Goal: Task Accomplishment & Management: Complete application form

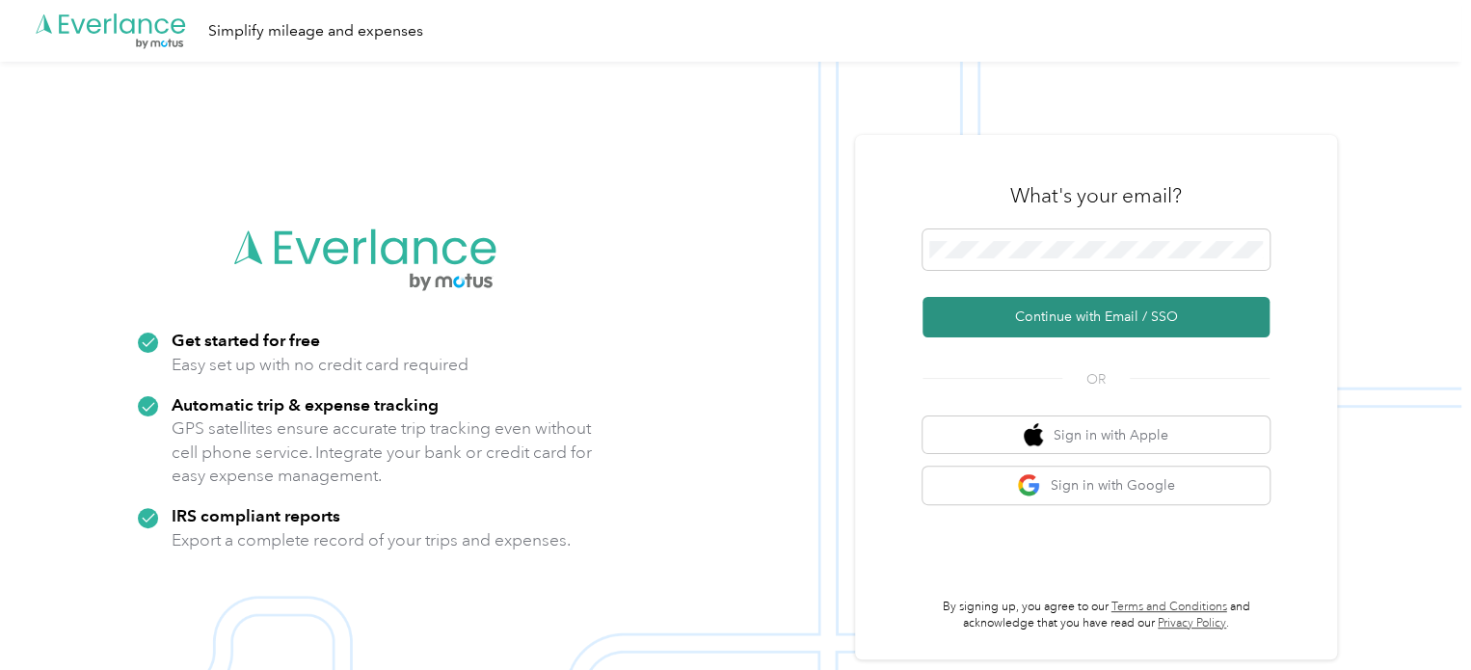
click at [1118, 321] on button "Continue with Email / SSO" at bounding box center [1095, 317] width 347 height 40
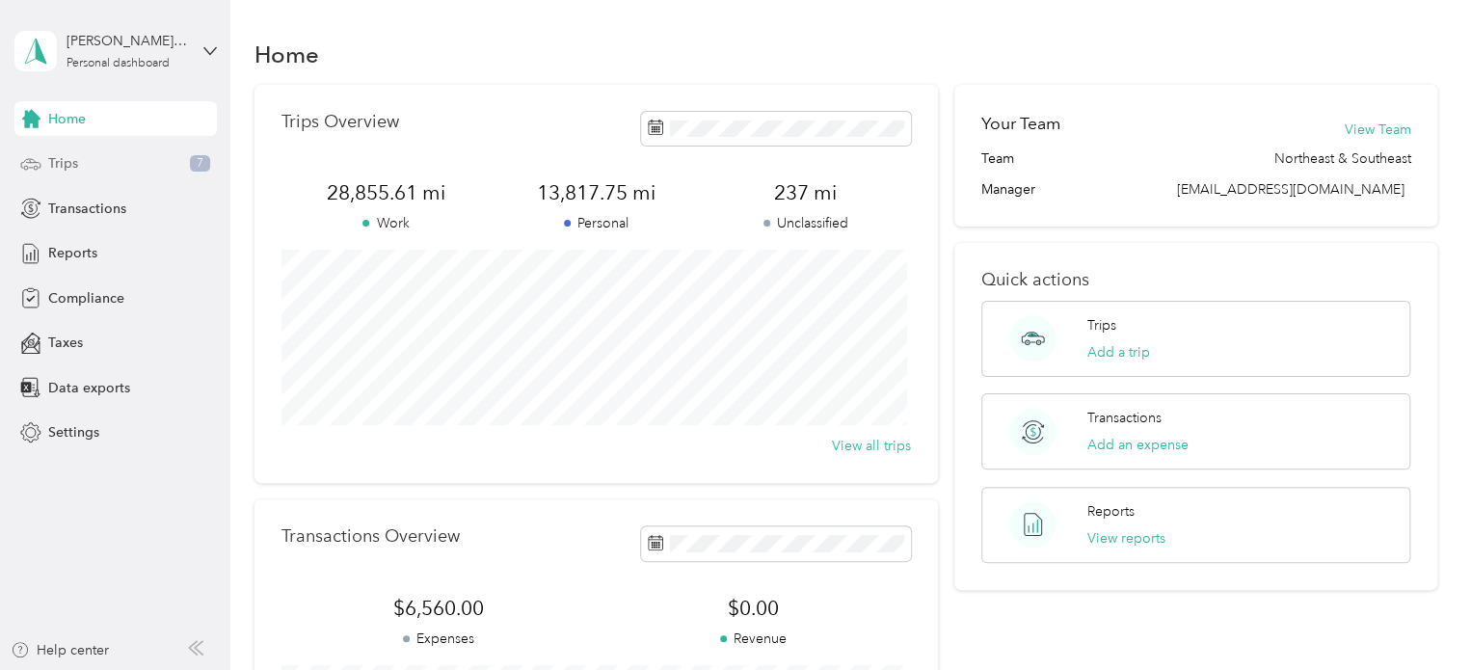
click at [86, 160] on div "Trips 7" at bounding box center [115, 164] width 202 height 35
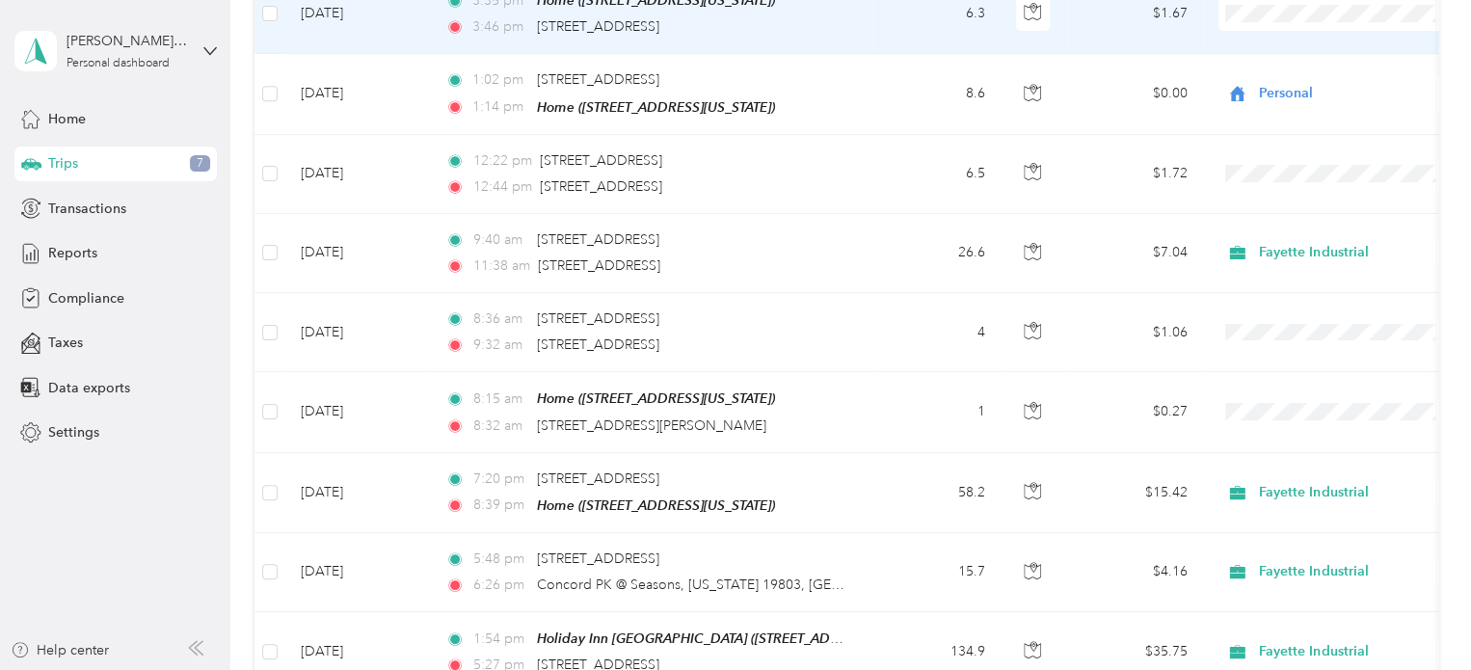
scroll to position [675, 0]
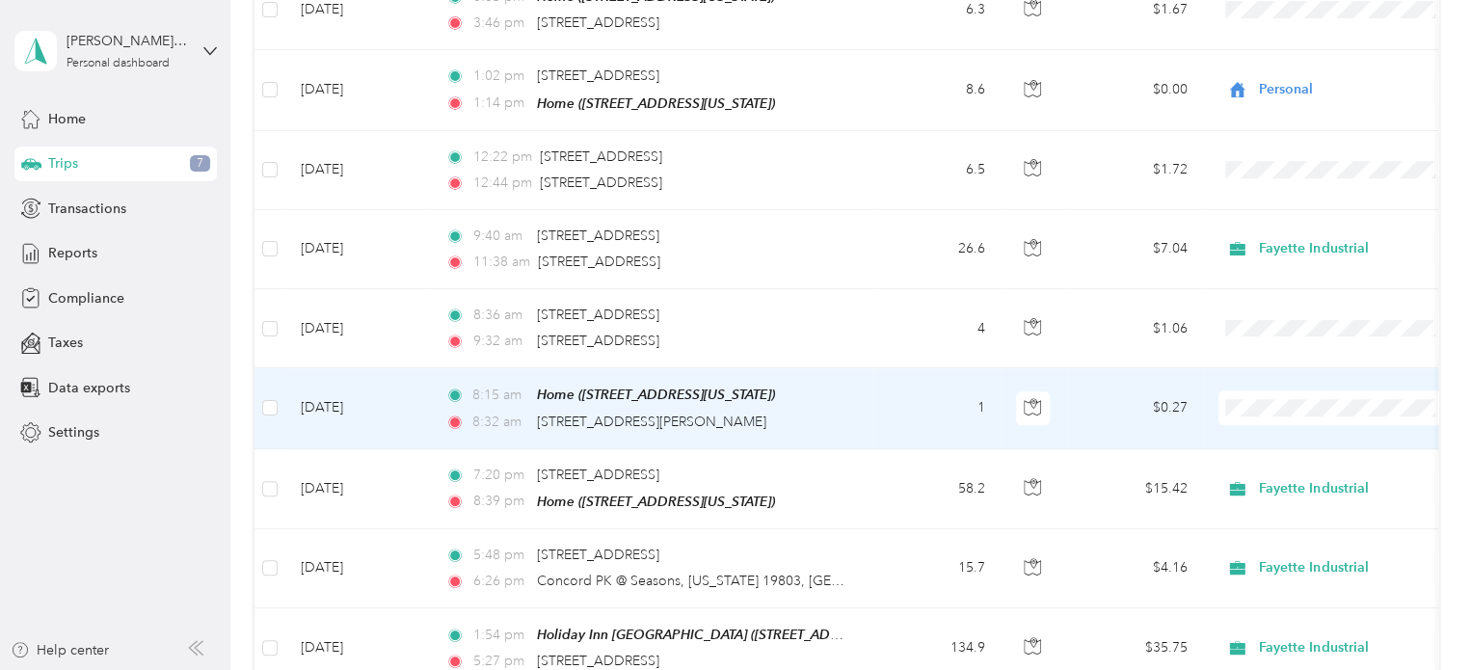
click at [1313, 473] on li "Personal" at bounding box center [1337, 470] width 239 height 34
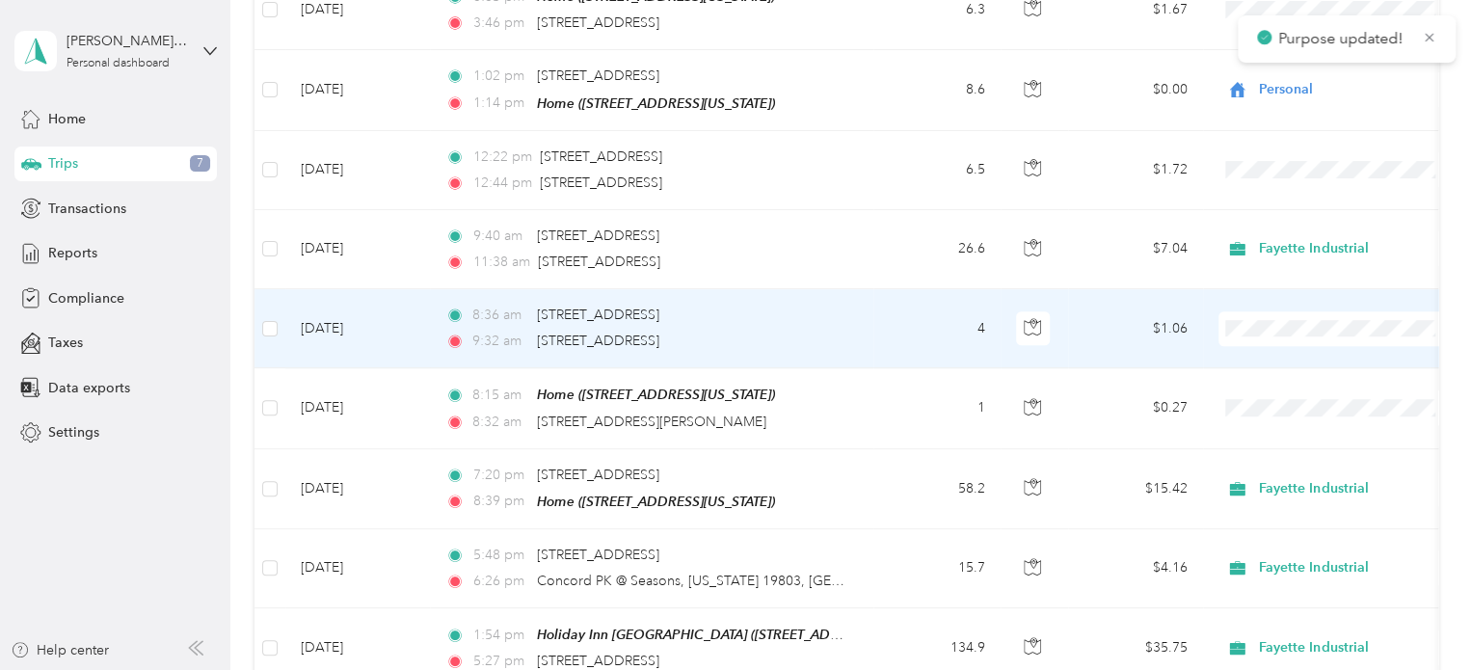
click at [1317, 301] on td at bounding box center [1338, 328] width 270 height 79
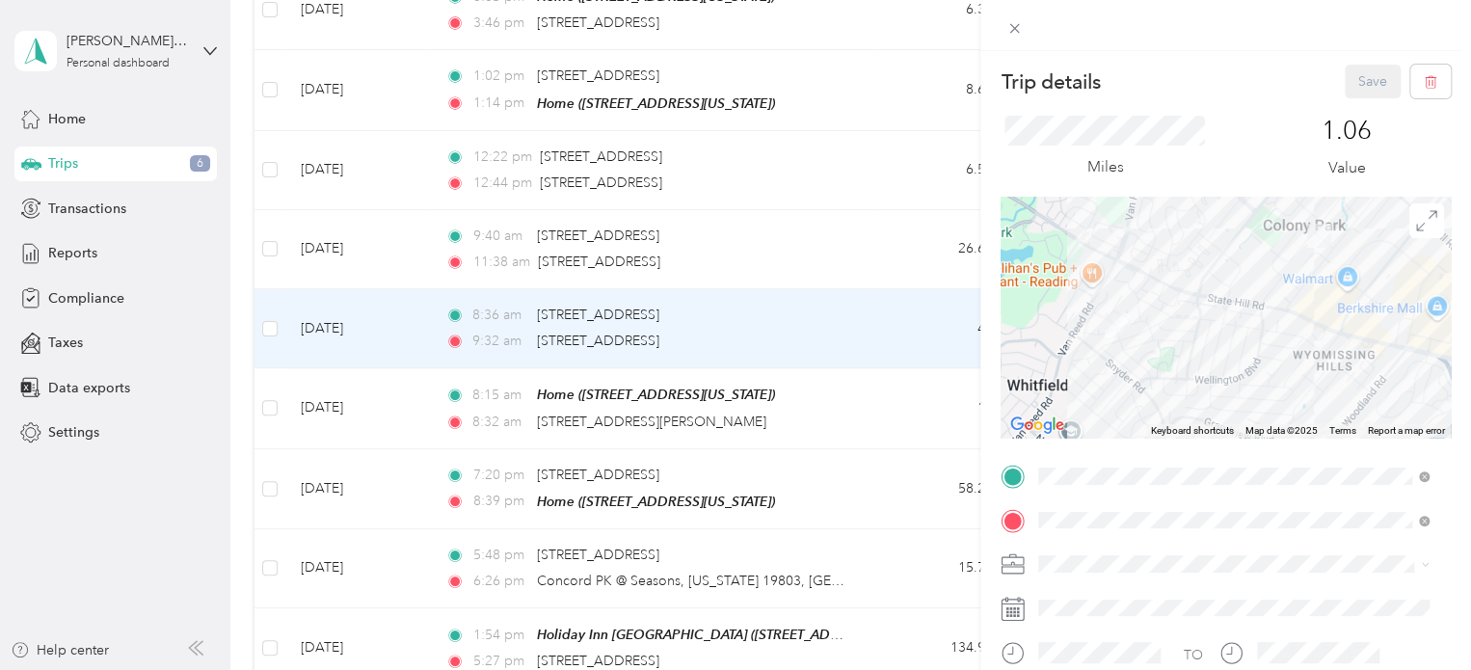
click at [901, 326] on div "Trip details Save This trip cannot be edited because it is either under review,…" at bounding box center [735, 335] width 1471 height 670
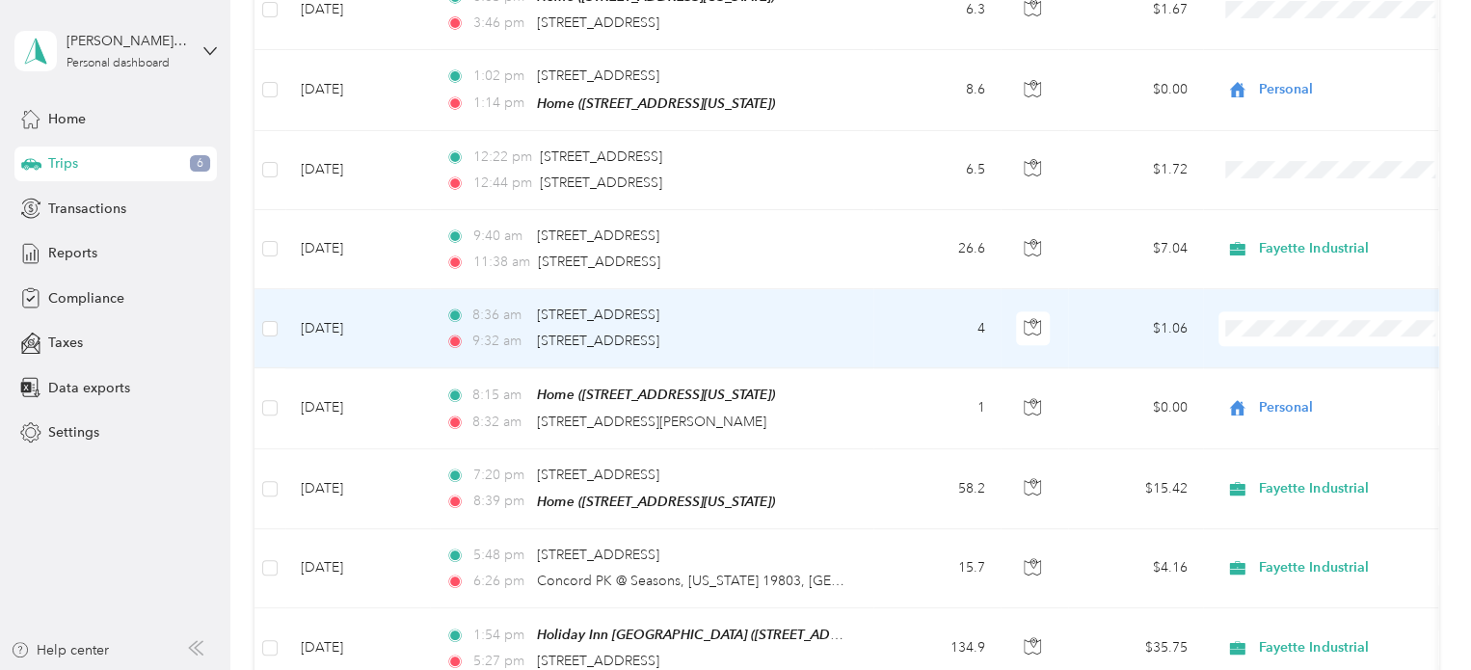
click at [1289, 385] on span "Personal" at bounding box center [1355, 385] width 178 height 20
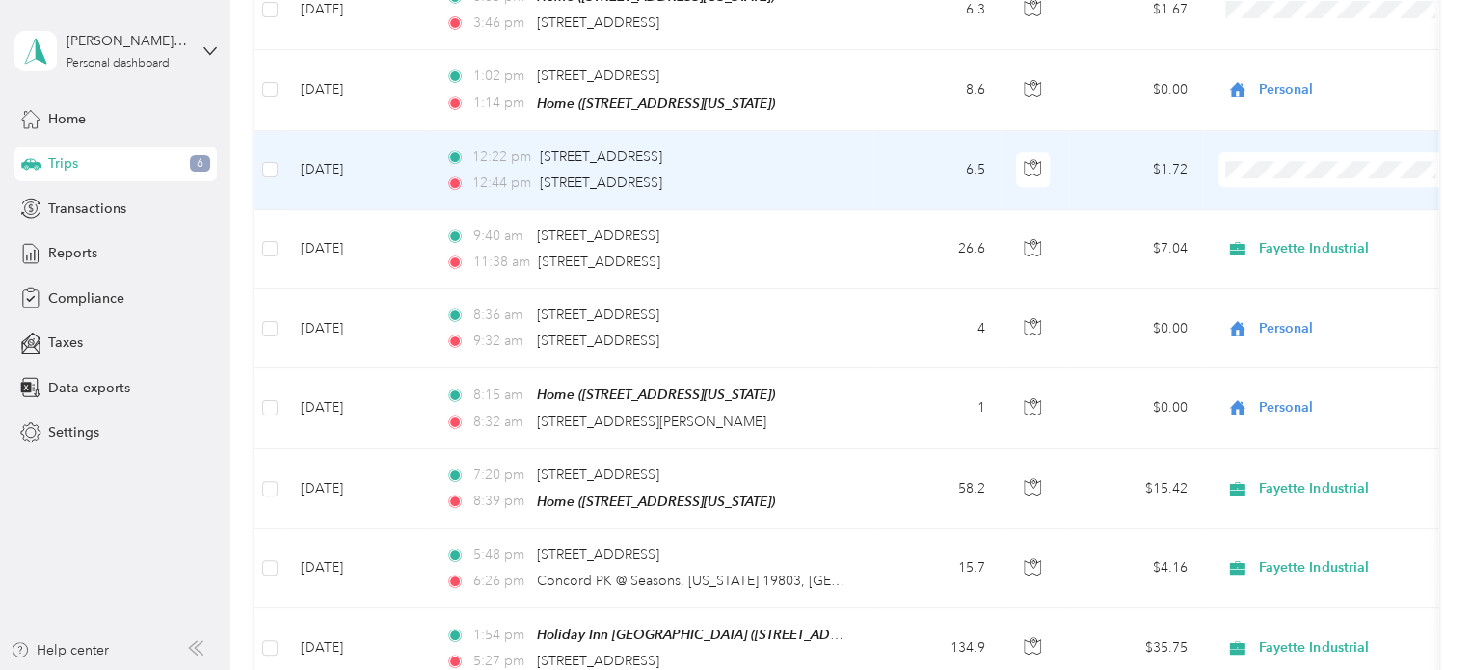
click at [1288, 236] on span "Personal" at bounding box center [1355, 233] width 178 height 20
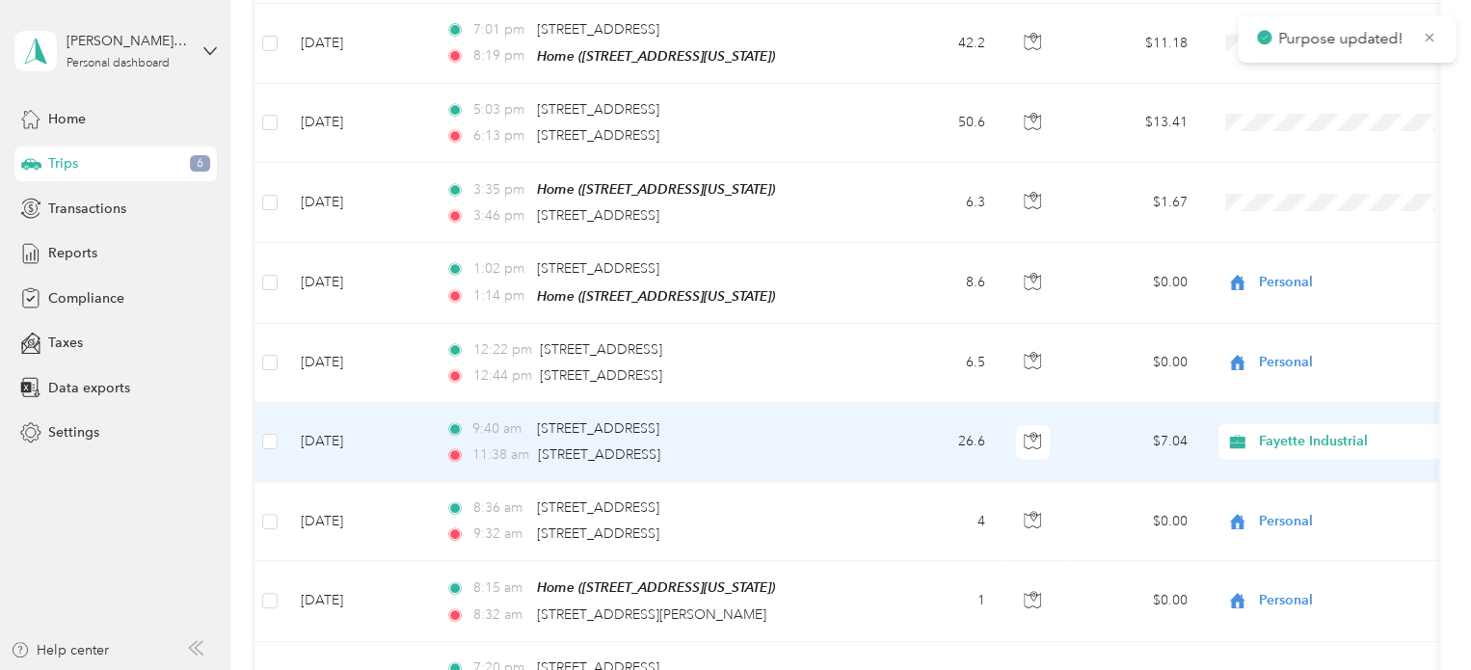
scroll to position [386, 0]
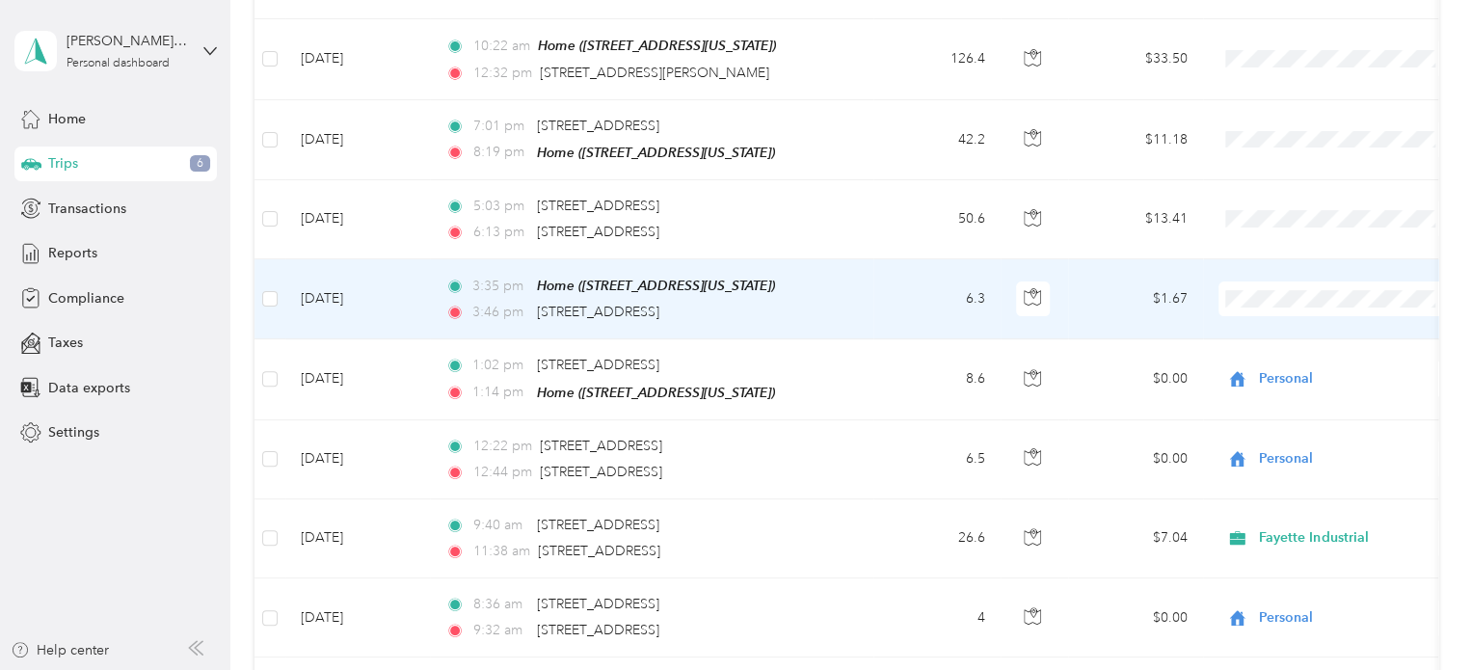
click at [1265, 361] on span "Personal" at bounding box center [1338, 364] width 212 height 20
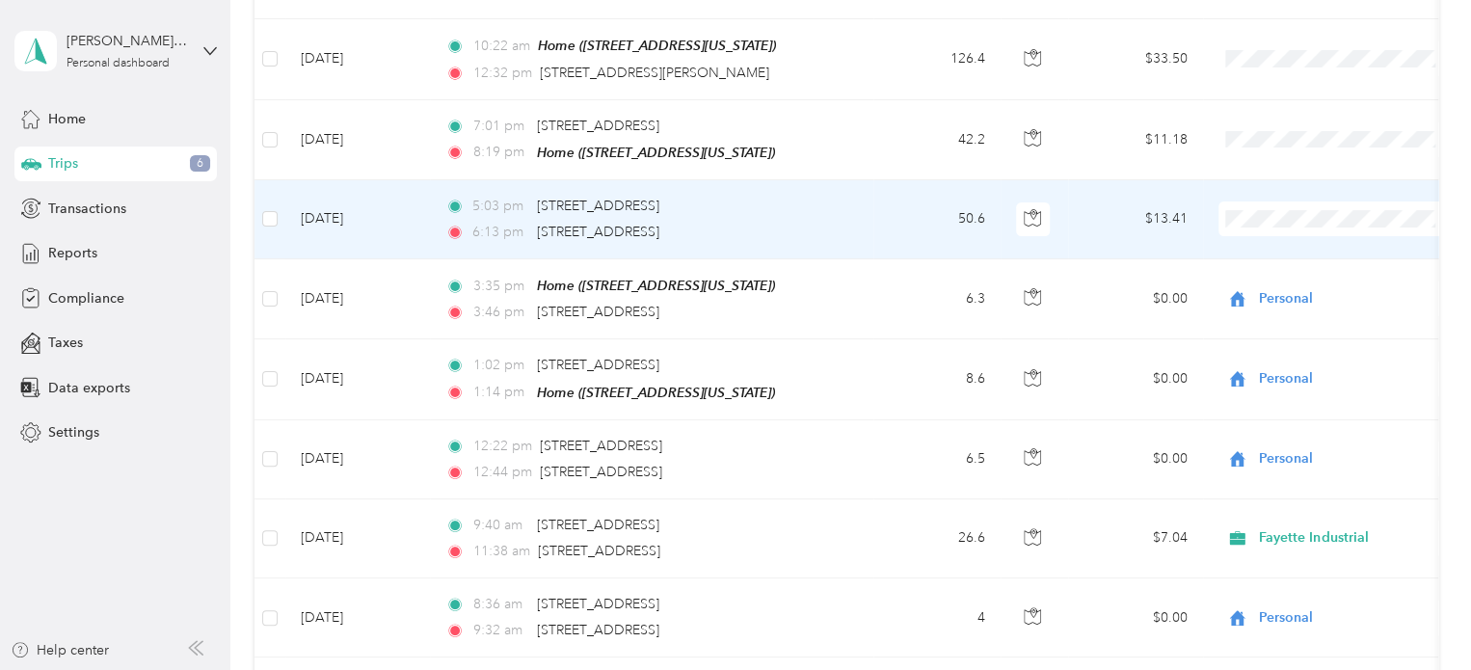
click at [1286, 284] on span "Personal" at bounding box center [1355, 283] width 178 height 20
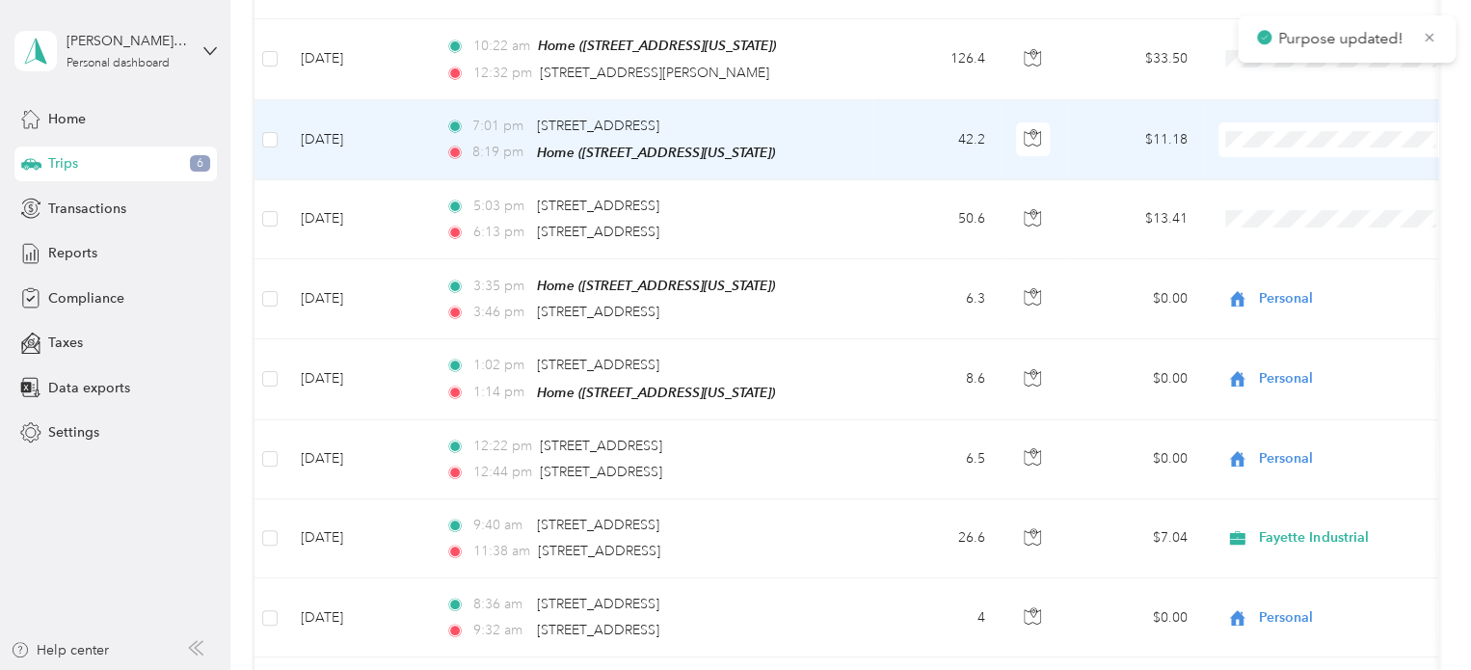
click at [1292, 148] on span at bounding box center [1337, 139] width 239 height 35
click at [1297, 200] on span "Personal" at bounding box center [1355, 206] width 178 height 20
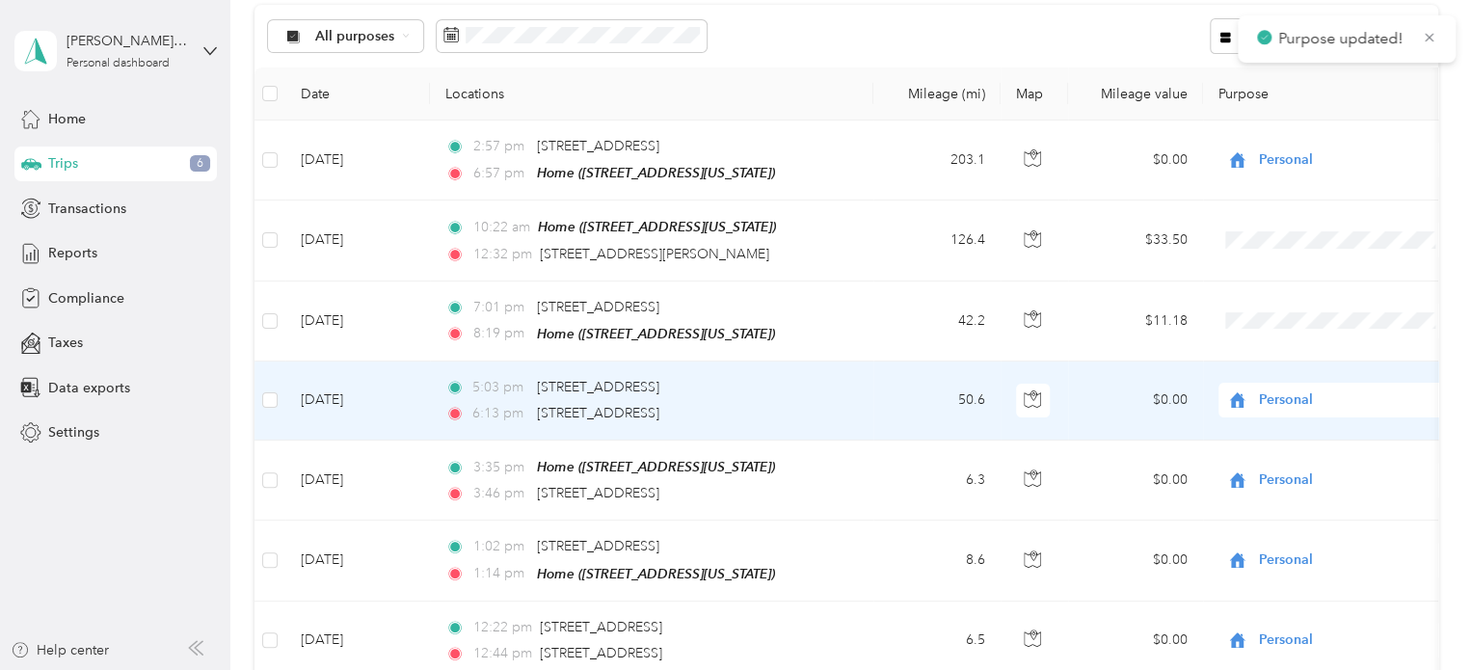
scroll to position [193, 0]
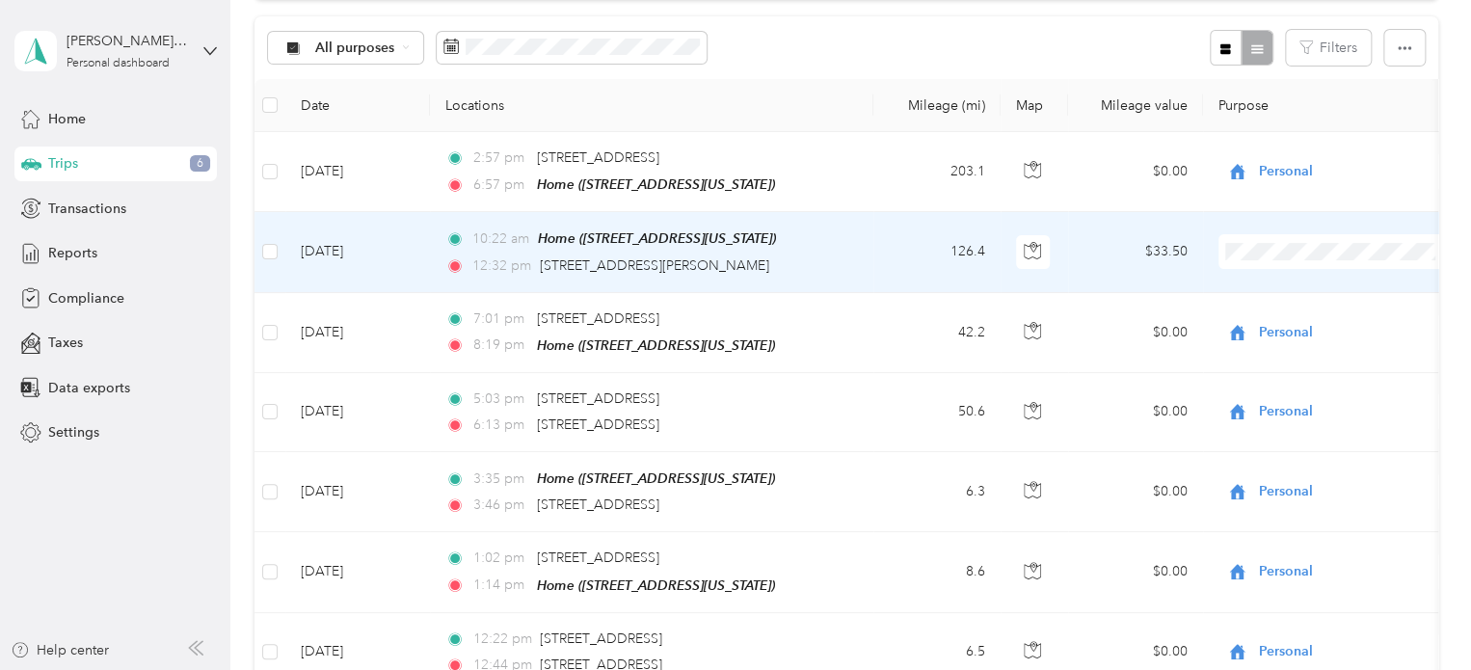
click at [1284, 317] on span "Personal" at bounding box center [1355, 319] width 178 height 20
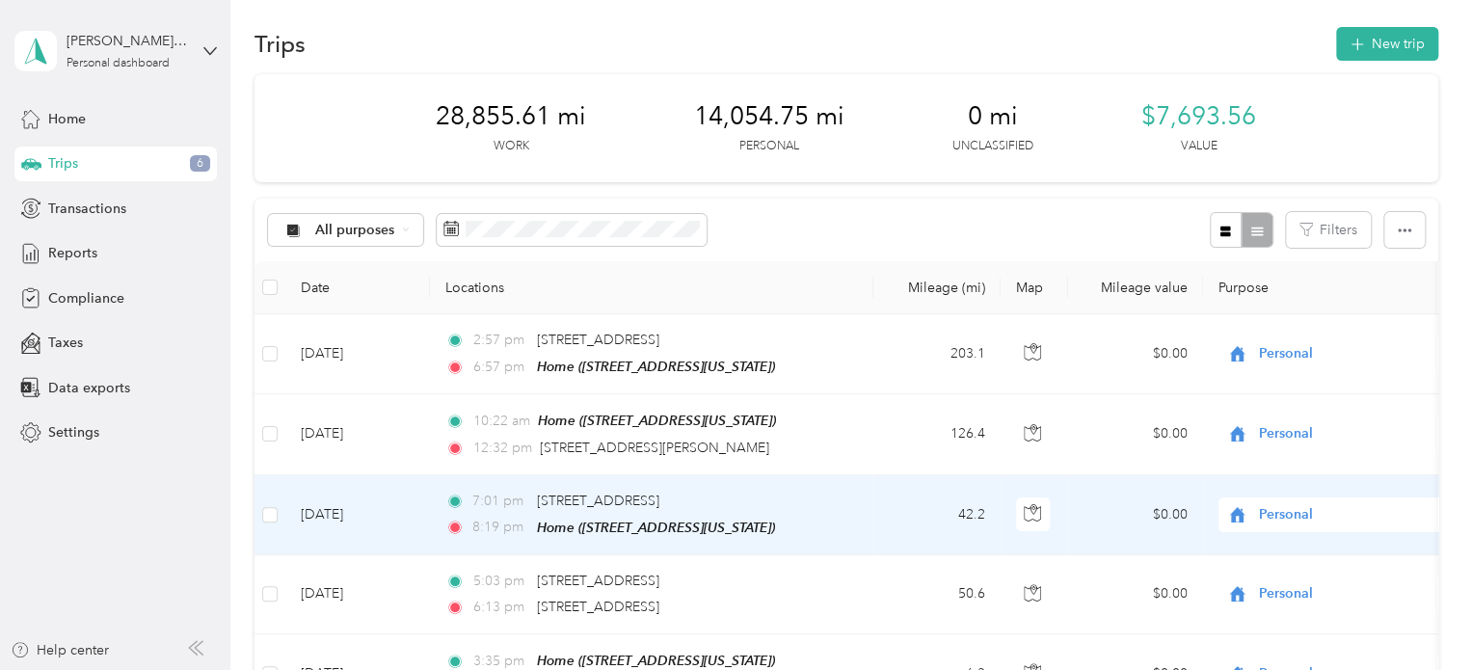
scroll to position [0, 0]
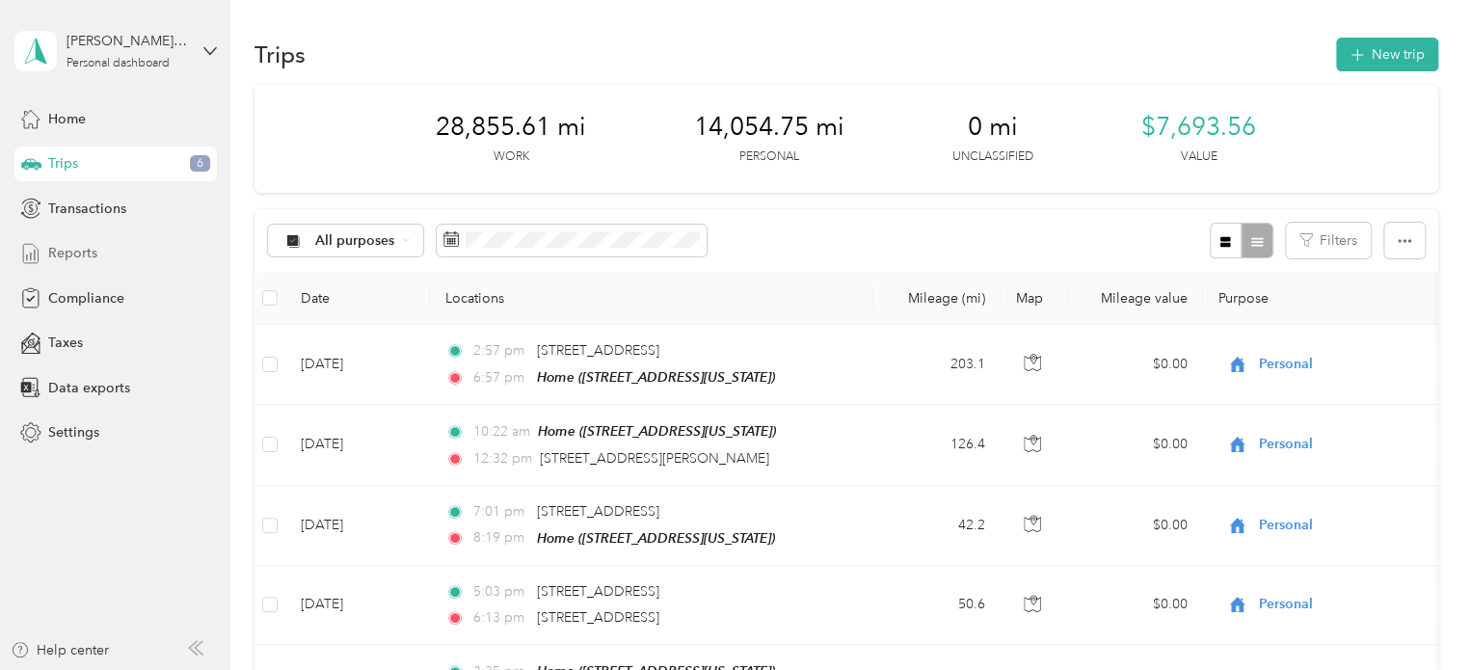
click at [121, 242] on div "Reports" at bounding box center [115, 253] width 202 height 35
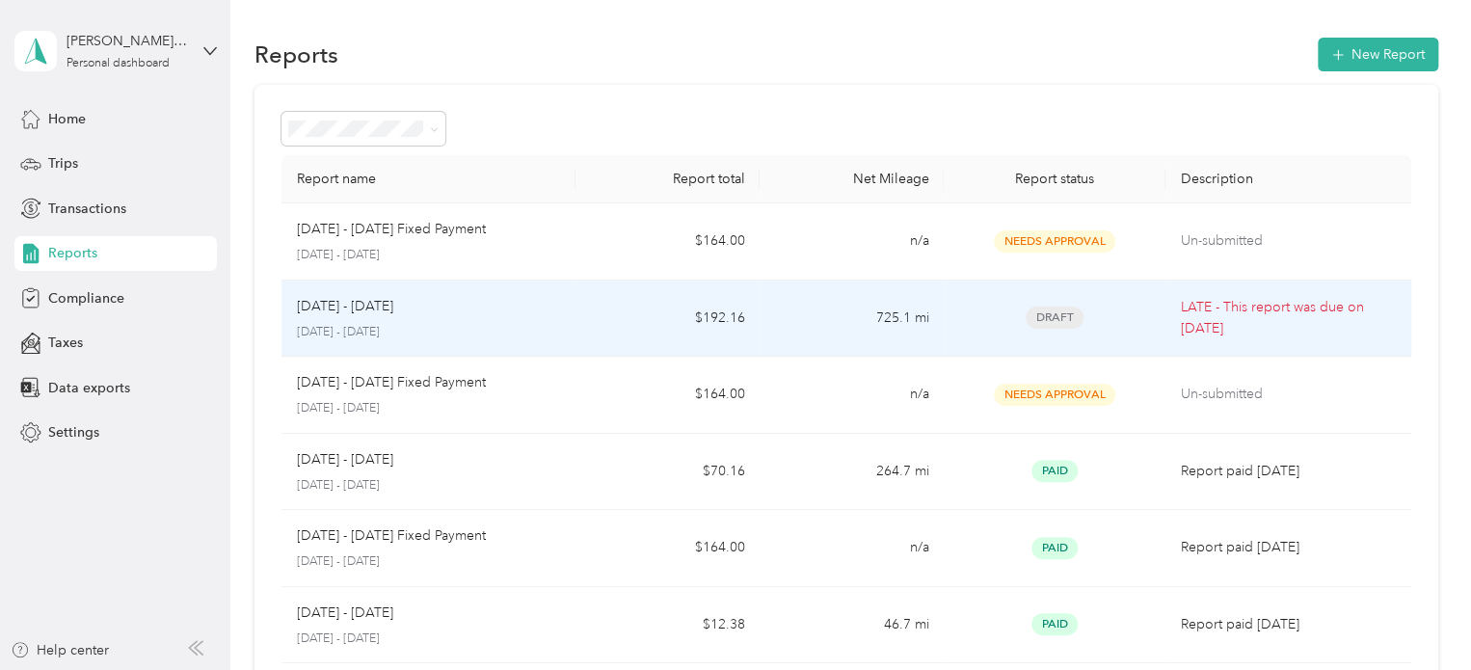
click at [1287, 309] on p "LATE - This report was due on Sep. 29, 2025" at bounding box center [1288, 318] width 215 height 42
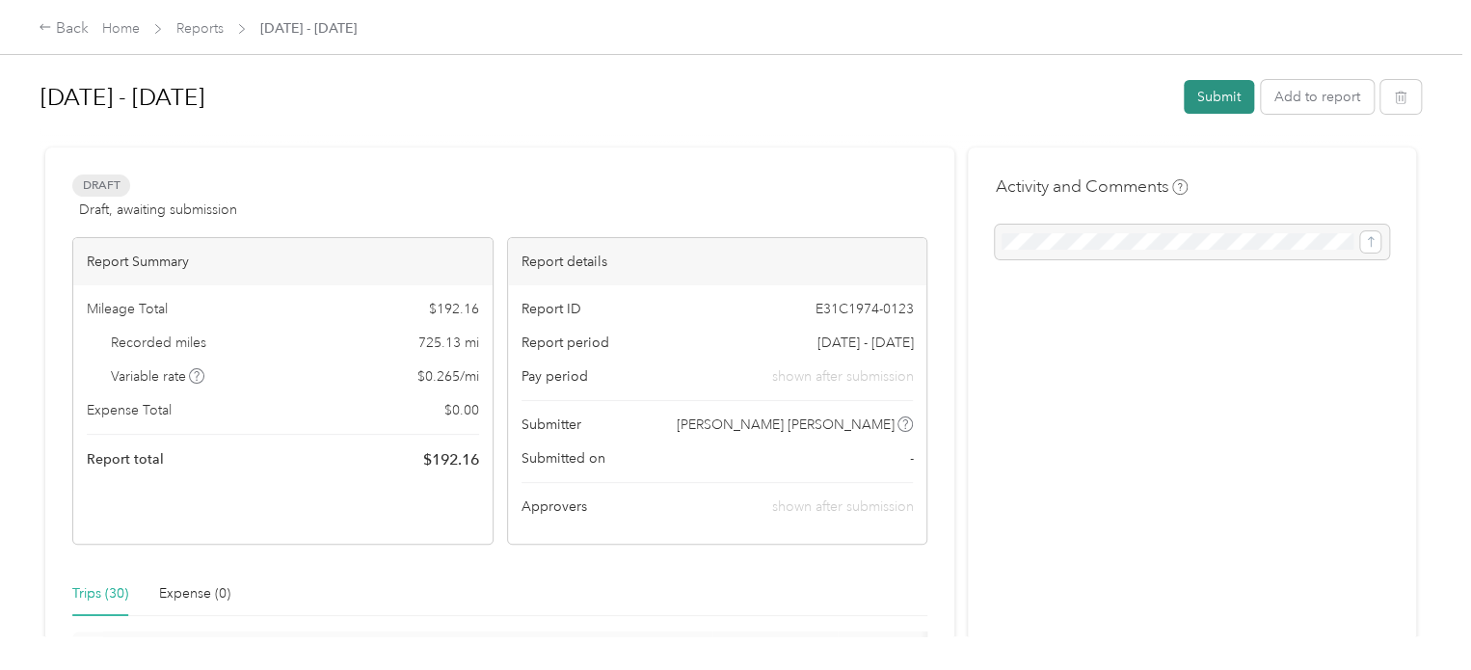
click at [1211, 98] on button "Submit" at bounding box center [1219, 97] width 70 height 34
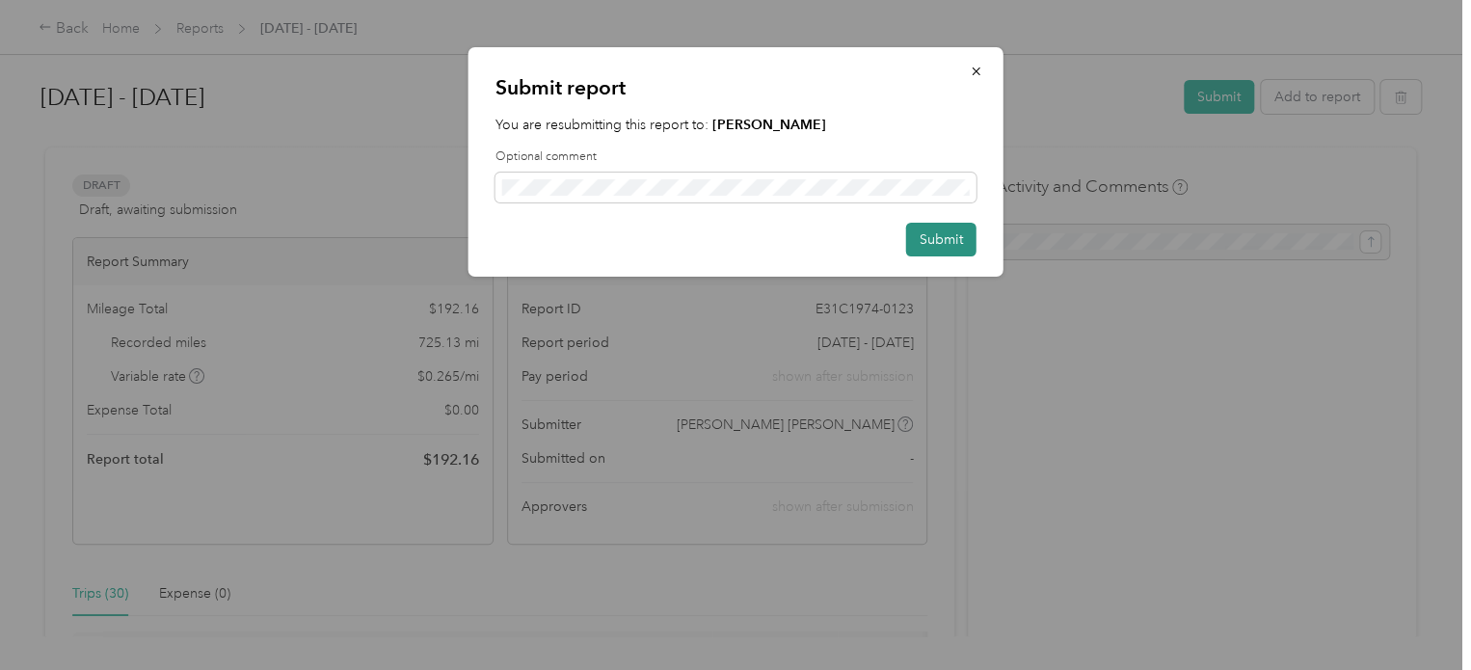
click at [946, 239] on button "Submit" at bounding box center [941, 240] width 70 height 34
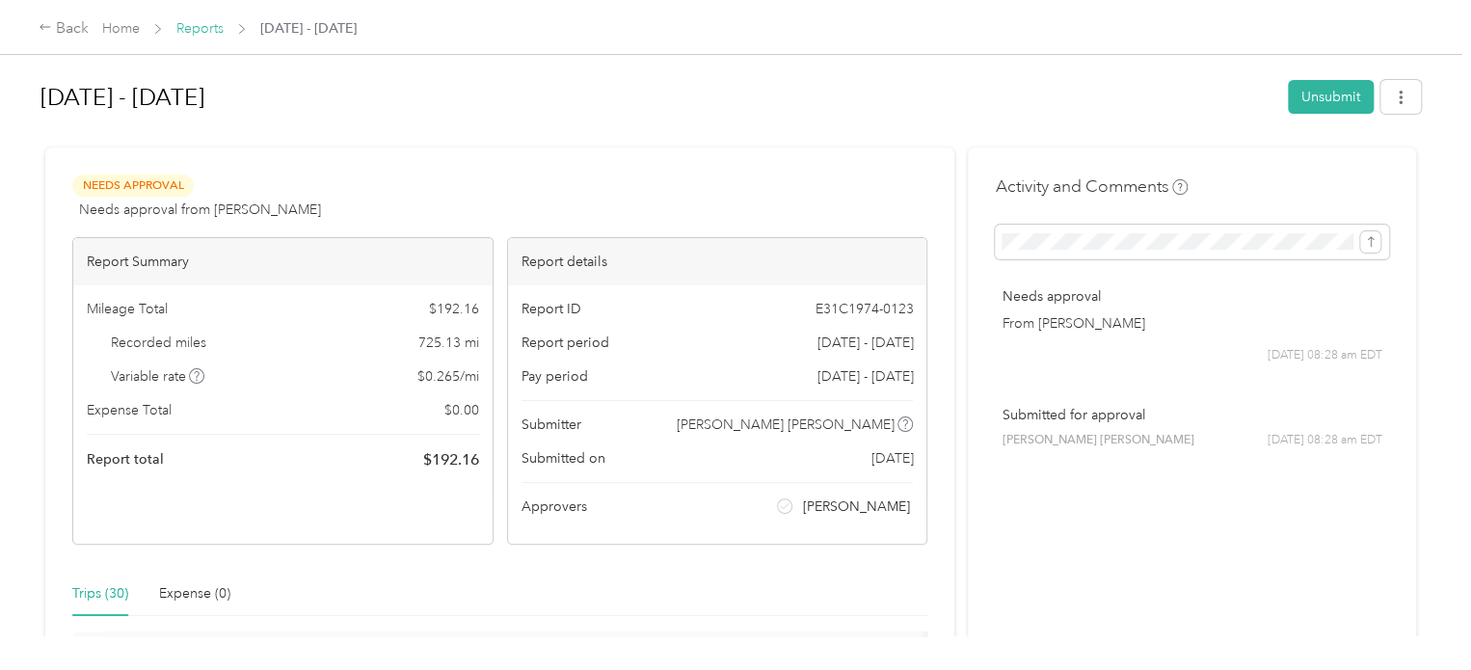
click at [203, 30] on link "Reports" at bounding box center [199, 28] width 47 height 16
